Goal: Use online tool/utility: Utilize a website feature to perform a specific function

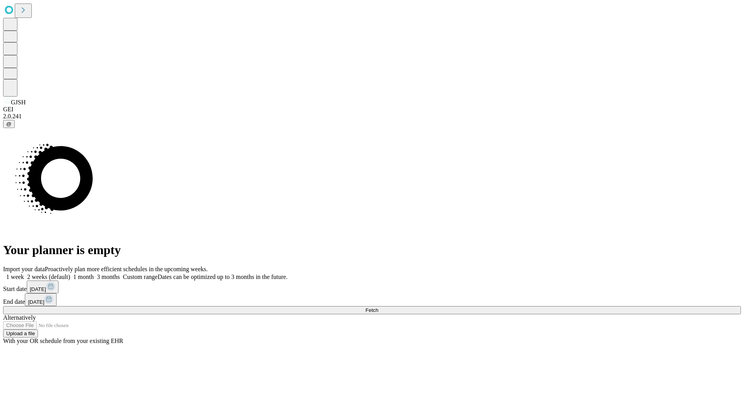
click at [24, 273] on label "1 week" at bounding box center [13, 276] width 21 height 7
click at [378, 307] on span "Fetch" at bounding box center [372, 310] width 13 height 6
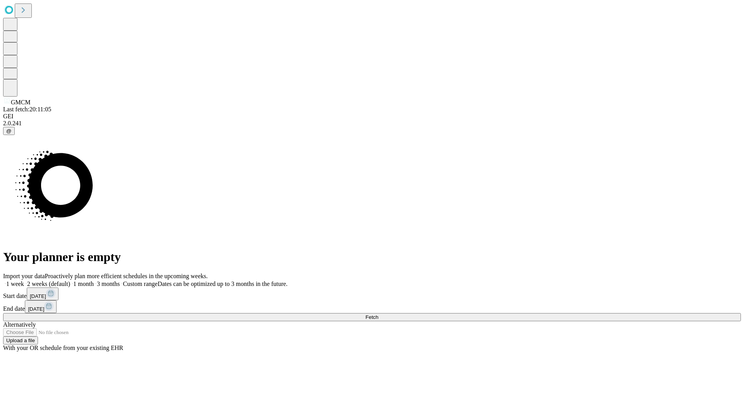
click at [24, 280] on label "1 week" at bounding box center [13, 283] width 21 height 7
click at [378, 314] on span "Fetch" at bounding box center [372, 317] width 13 height 6
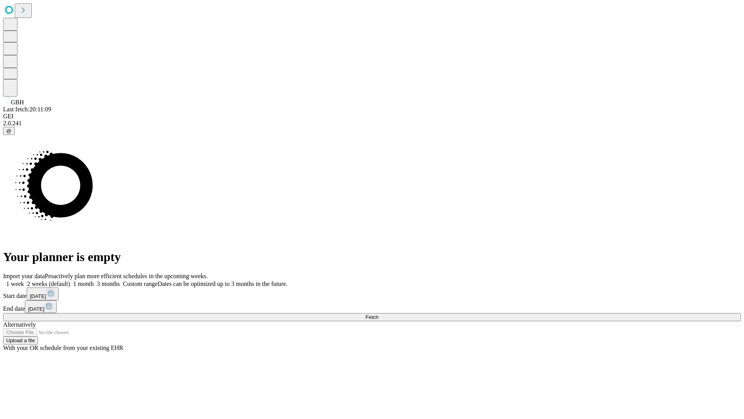
click at [24, 280] on label "1 week" at bounding box center [13, 283] width 21 height 7
click at [378, 314] on span "Fetch" at bounding box center [372, 317] width 13 height 6
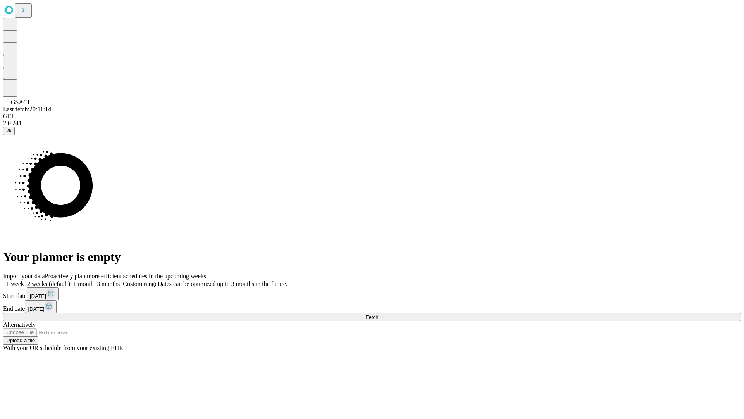
click at [24, 280] on label "1 week" at bounding box center [13, 283] width 21 height 7
click at [378, 314] on span "Fetch" at bounding box center [372, 317] width 13 height 6
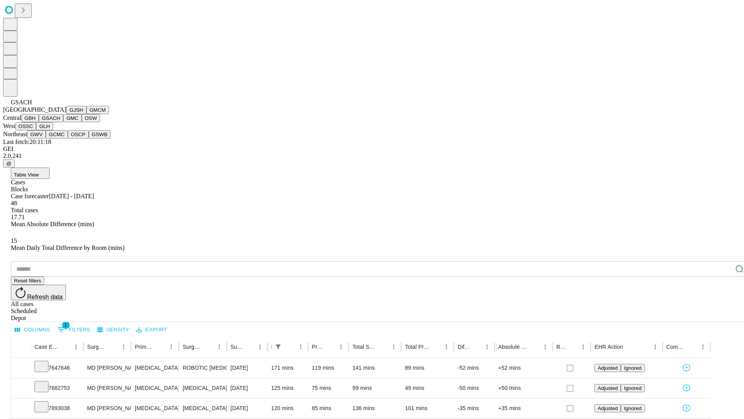
click at [63, 122] on button "GMC" at bounding box center [72, 118] width 18 height 8
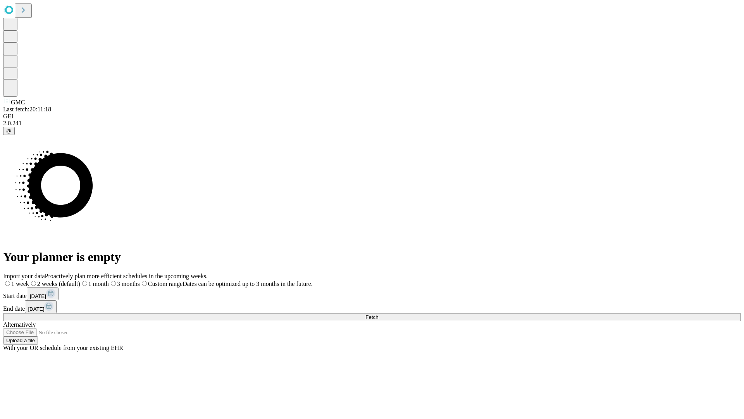
click at [29, 280] on label "1 week" at bounding box center [16, 283] width 26 height 7
click at [378, 314] on span "Fetch" at bounding box center [372, 317] width 13 height 6
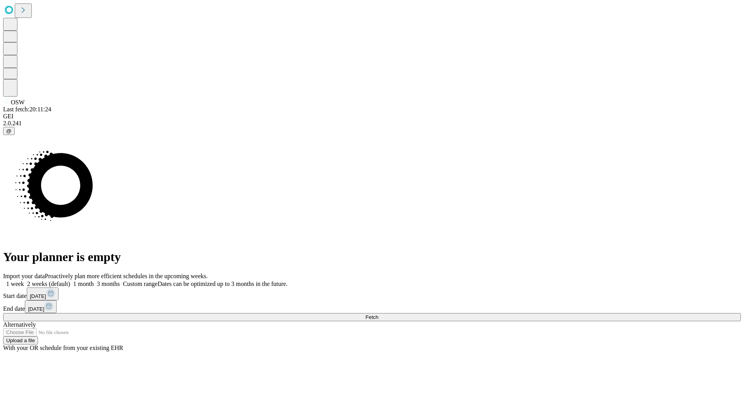
click at [24, 280] on label "1 week" at bounding box center [13, 283] width 21 height 7
click at [378, 314] on span "Fetch" at bounding box center [372, 317] width 13 height 6
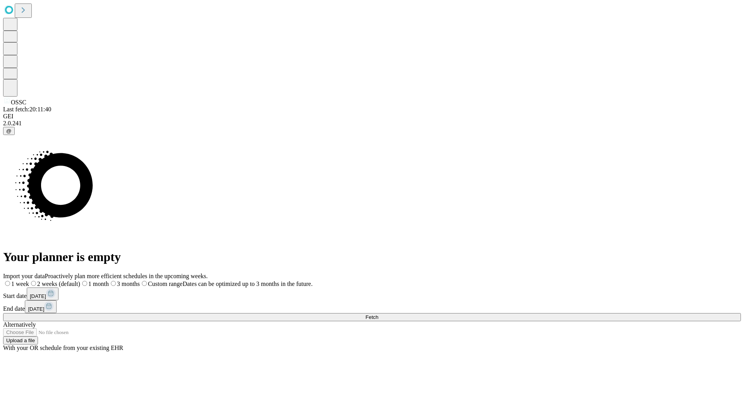
click at [29, 280] on label "1 week" at bounding box center [16, 283] width 26 height 7
click at [378, 314] on span "Fetch" at bounding box center [372, 317] width 13 height 6
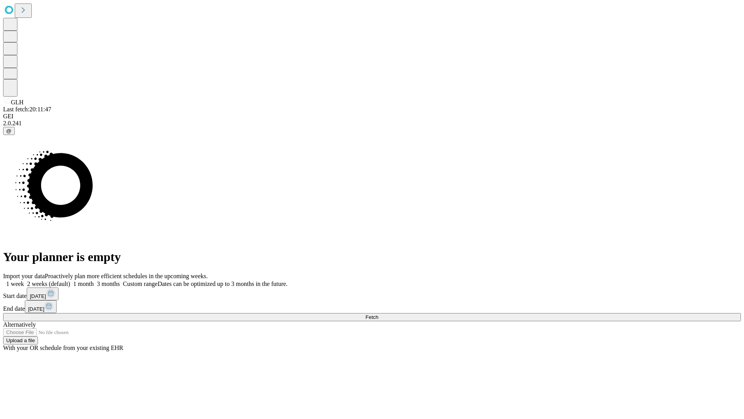
click at [378, 314] on span "Fetch" at bounding box center [372, 317] width 13 height 6
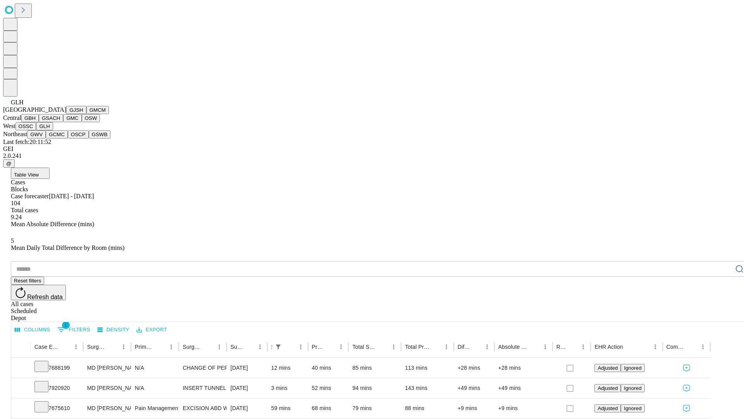
click at [46, 138] on button "GWV" at bounding box center [36, 134] width 19 height 8
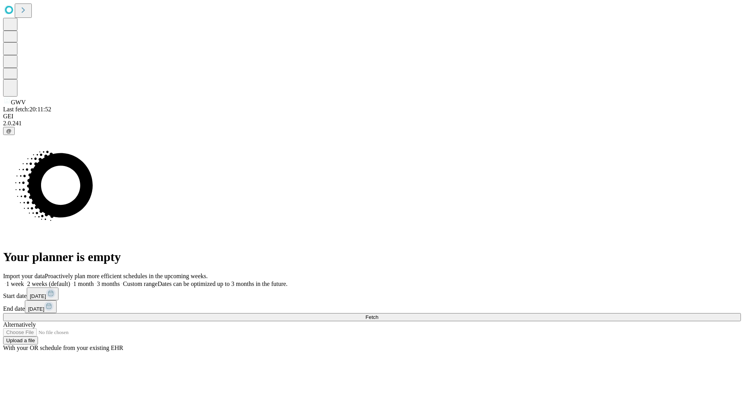
click at [378, 314] on span "Fetch" at bounding box center [372, 317] width 13 height 6
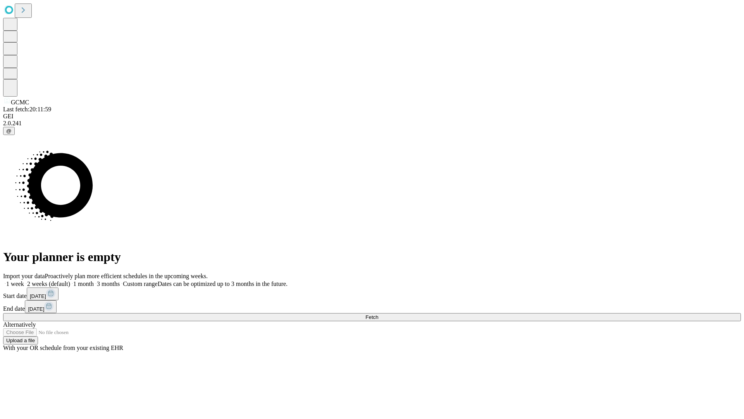
click at [24, 280] on label "1 week" at bounding box center [13, 283] width 21 height 7
click at [378, 314] on span "Fetch" at bounding box center [372, 317] width 13 height 6
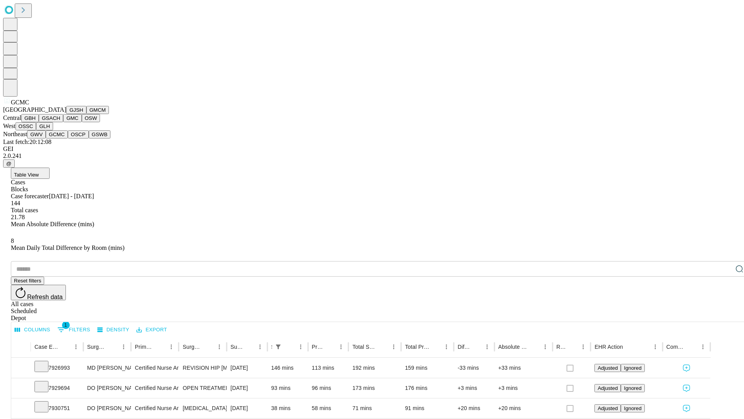
click at [68, 138] on button "OSCP" at bounding box center [78, 134] width 21 height 8
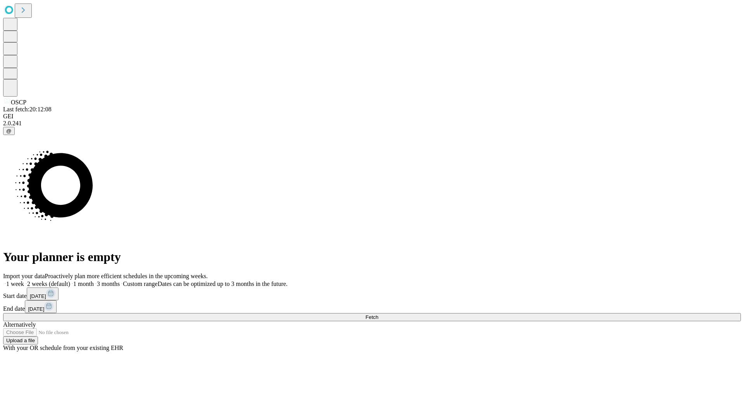
click at [24, 280] on label "1 week" at bounding box center [13, 283] width 21 height 7
click at [378, 314] on span "Fetch" at bounding box center [372, 317] width 13 height 6
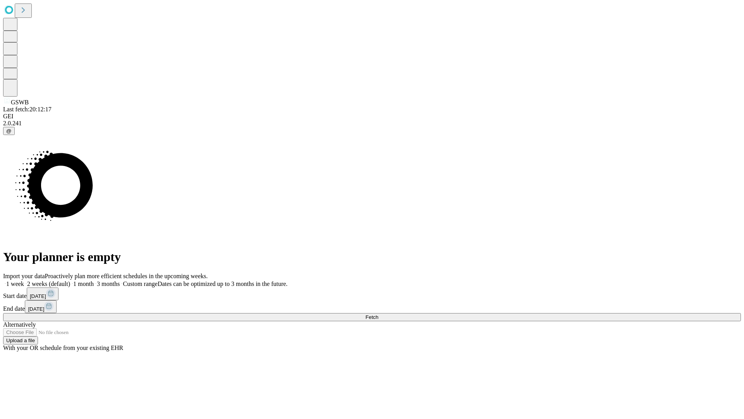
click at [24, 280] on label "1 week" at bounding box center [13, 283] width 21 height 7
click at [378, 314] on span "Fetch" at bounding box center [372, 317] width 13 height 6
